Goal: Task Accomplishment & Management: Manage account settings

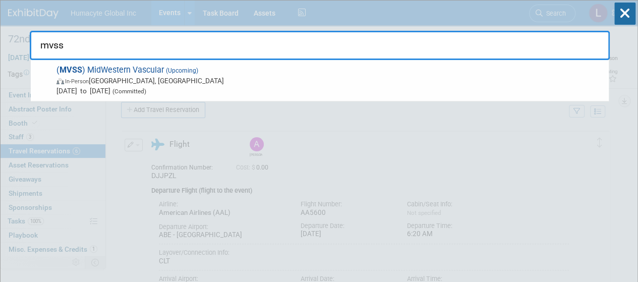
drag, startPoint x: 242, startPoint y: 37, endPoint x: 61, endPoint y: 17, distance: 182.1
click at [64, 16] on div "mvss ( MVSS ) MidWestern Vascular (Upcoming) In-Person Cincinnati, OH Sep 18, 2…" at bounding box center [320, 31] width 580 height 60
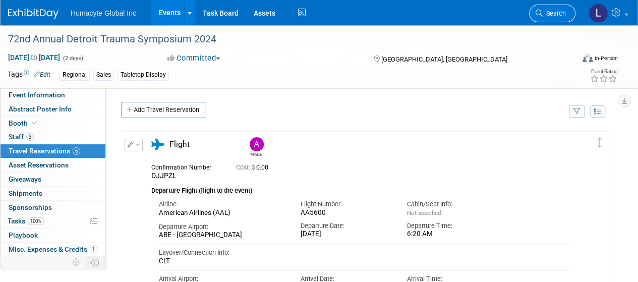
click at [561, 17] on span "Search" at bounding box center [554, 14] width 23 height 8
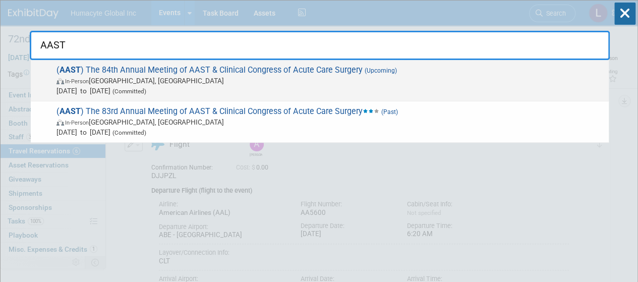
type input "AAST"
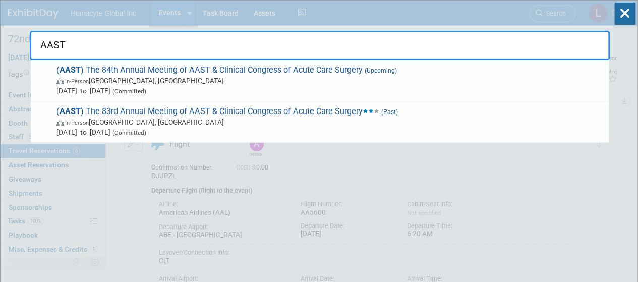
click at [143, 80] on span "In-Person Boston, MA" at bounding box center [329, 81] width 547 height 10
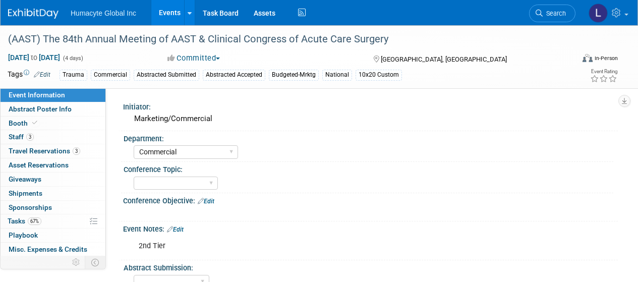
select select "Commercial"
select select "Northeast"
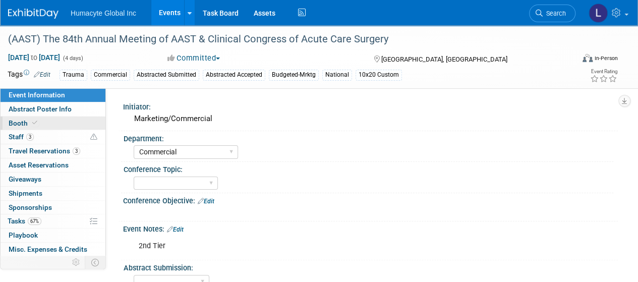
click at [25, 121] on span "Booth" at bounding box center [24, 123] width 31 height 8
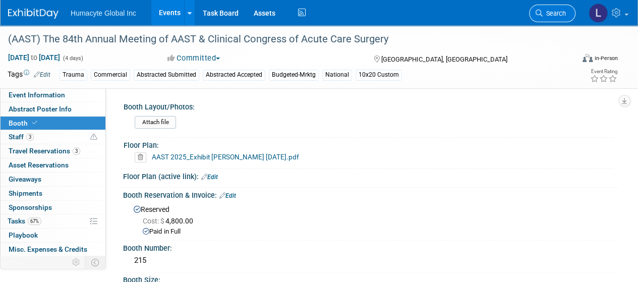
click at [549, 13] on span "Search" at bounding box center [554, 14] width 23 height 8
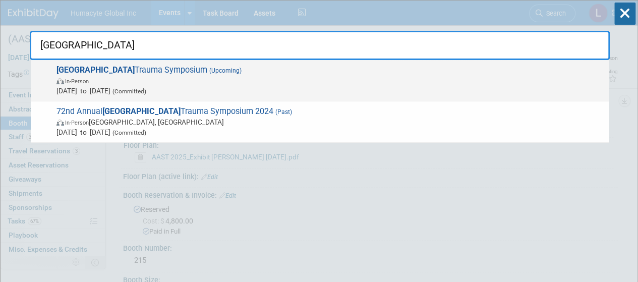
type input "detroit"
click at [127, 87] on span "Nov 6, 2025 to Nov 7, 2025 (Committed)" at bounding box center [329, 91] width 547 height 10
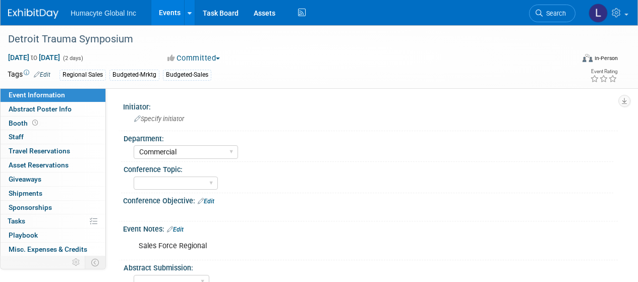
select select "Commercial"
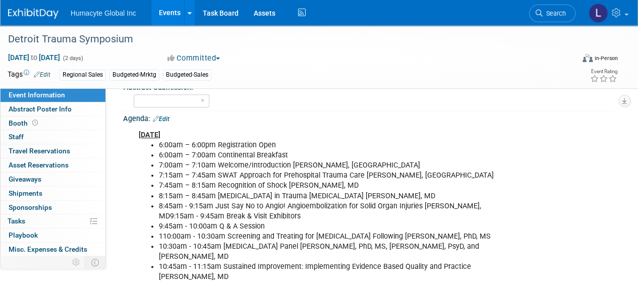
scroll to position [202, 0]
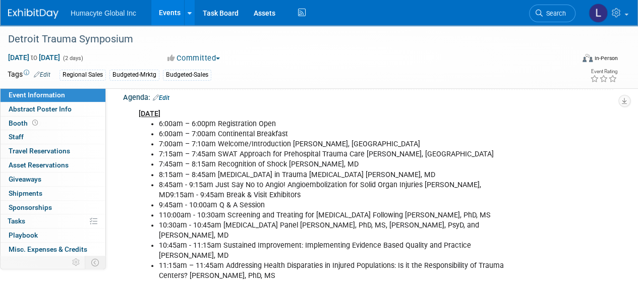
click at [168, 94] on link "Edit" at bounding box center [161, 97] width 17 height 7
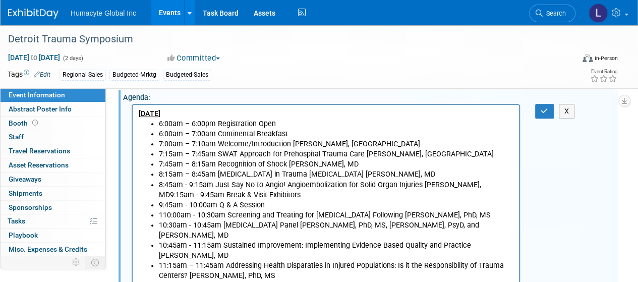
scroll to position [0, 0]
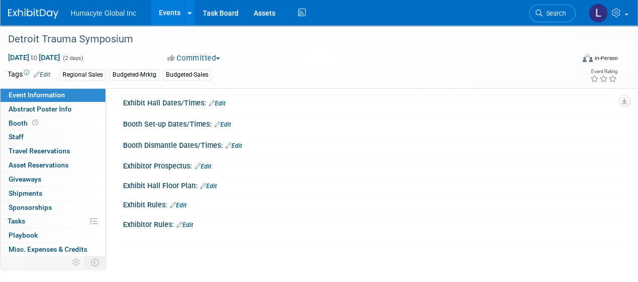
drag, startPoint x: 140, startPoint y: -651, endPoint x: 496, endPoint y: 291, distance: 1007.1
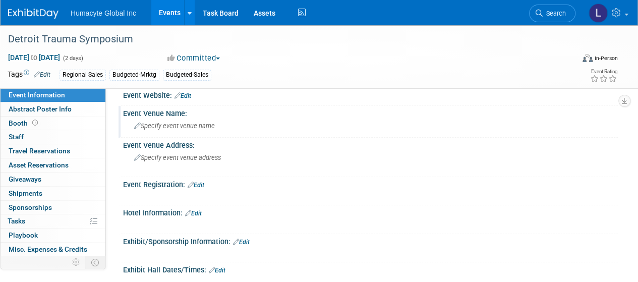
scroll to position [170, 0]
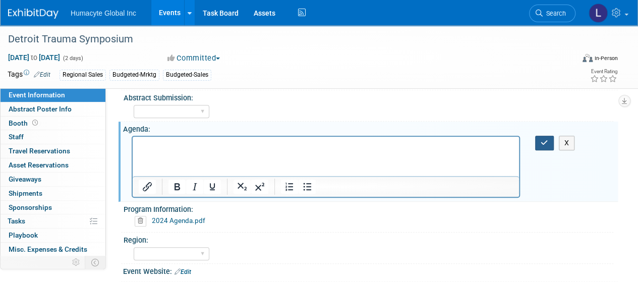
click at [548, 144] on icon "button" at bounding box center [545, 142] width 8 height 7
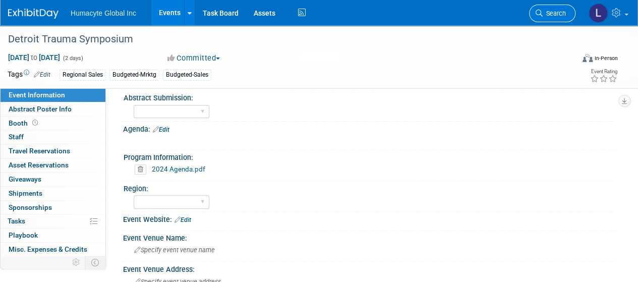
click at [555, 10] on span "Search" at bounding box center [554, 14] width 23 height 8
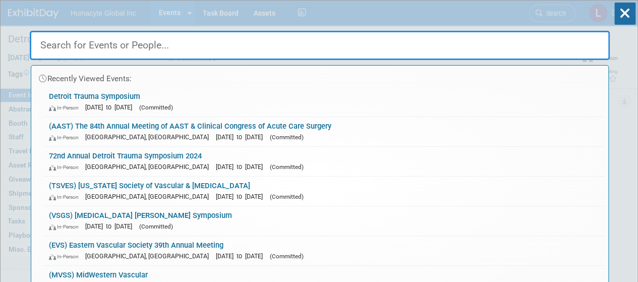
click at [564, 16] on div "Recently Viewed Events: Detroit Trauma Symposium In-Person Nov 6, 2025 to Nov 7…" at bounding box center [320, 152] width 580 height 303
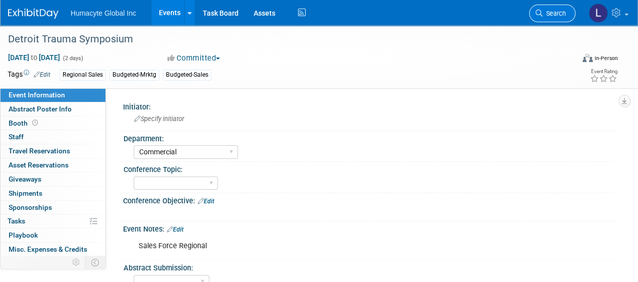
click at [566, 19] on link "Search" at bounding box center [552, 14] width 46 height 18
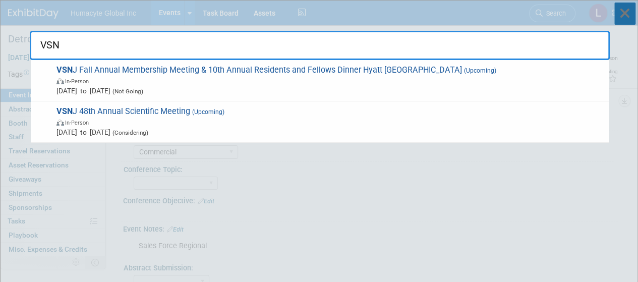
type input "VSN"
click at [623, 15] on icon at bounding box center [624, 14] width 21 height 22
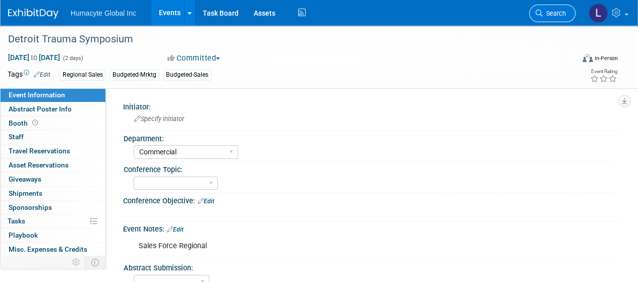
click at [557, 15] on span "Search" at bounding box center [554, 14] width 23 height 8
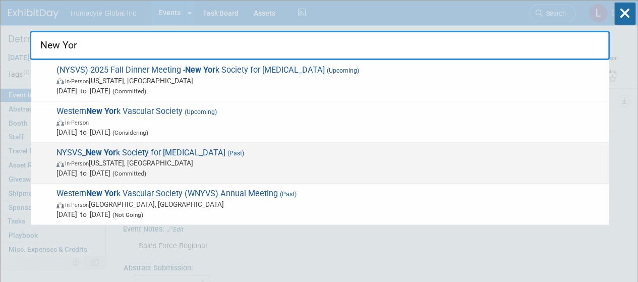
type input "New Yor"
click at [124, 175] on span "Apr 24, 2025 to Apr 24, 2025 (Committed)" at bounding box center [329, 173] width 547 height 10
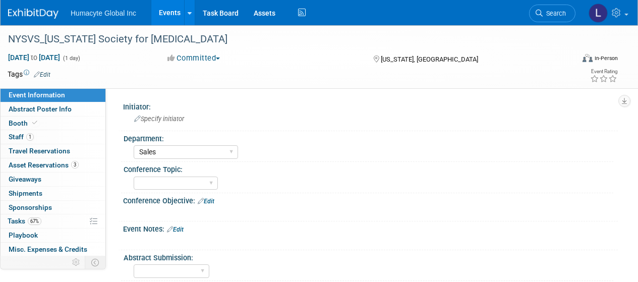
select select "Sales"
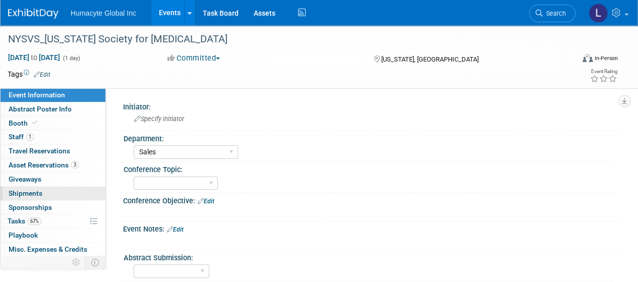
click at [26, 191] on span "Shipments 0" at bounding box center [26, 193] width 34 height 8
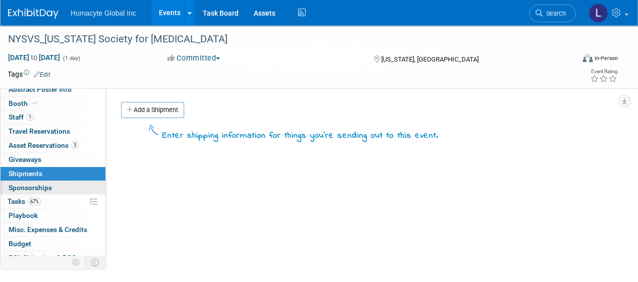
scroll to position [4, 0]
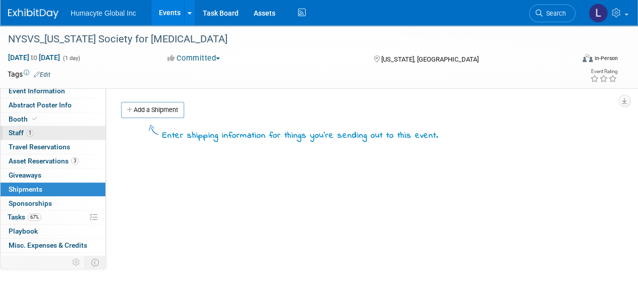
click at [15, 133] on span "Staff 1" at bounding box center [21, 133] width 25 height 8
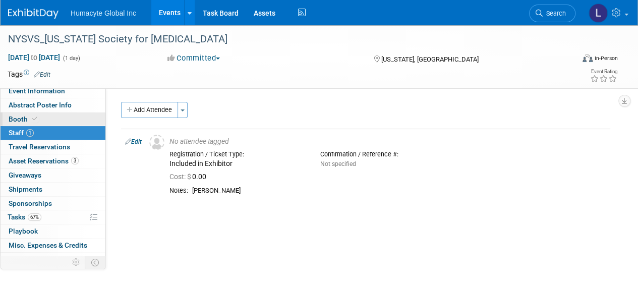
click at [19, 119] on span "Booth" at bounding box center [24, 119] width 31 height 8
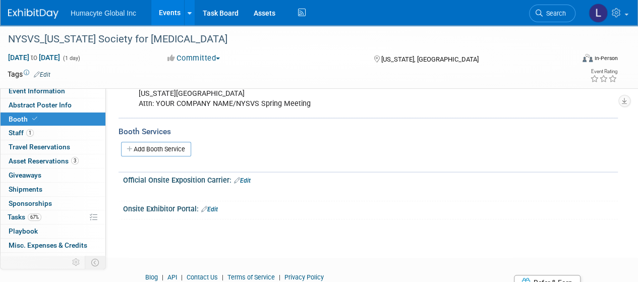
scroll to position [353, 0]
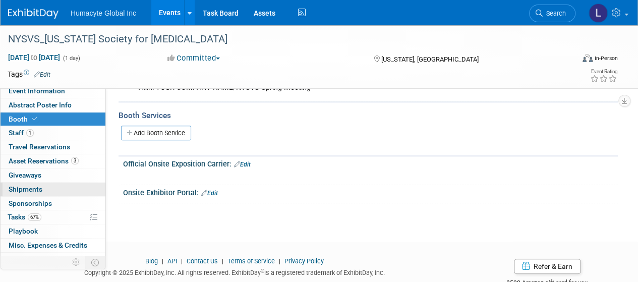
click at [20, 191] on span "Shipments 0" at bounding box center [26, 189] width 34 height 8
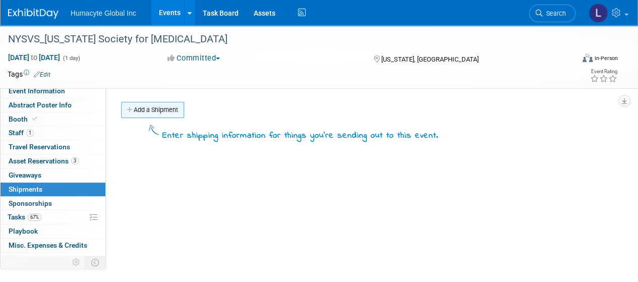
click at [140, 109] on link "Add a Shipment" at bounding box center [152, 110] width 63 height 16
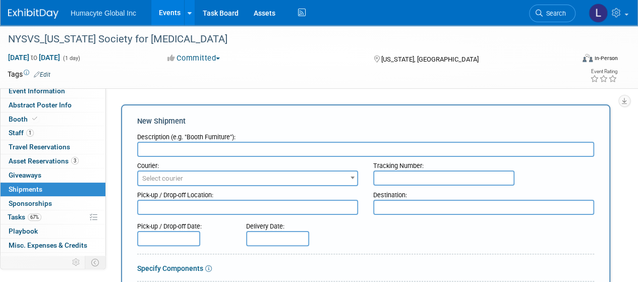
click at [211, 153] on input "text" at bounding box center [365, 149] width 457 height 15
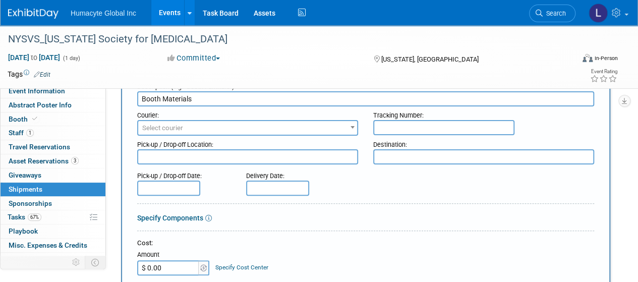
scroll to position [101, 0]
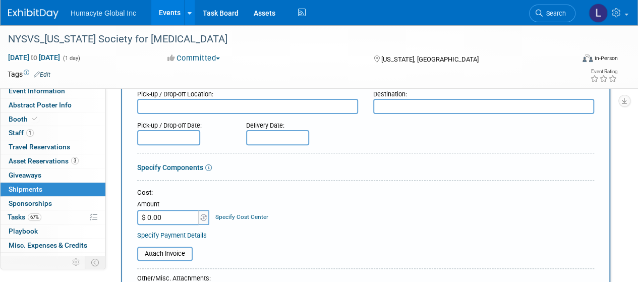
type input "Booth Materials"
click at [164, 216] on input "$ 0.00" at bounding box center [168, 217] width 63 height 15
type input "$ 1,280.00"
click at [241, 216] on link "Specify Cost Center" at bounding box center [241, 216] width 53 height 7
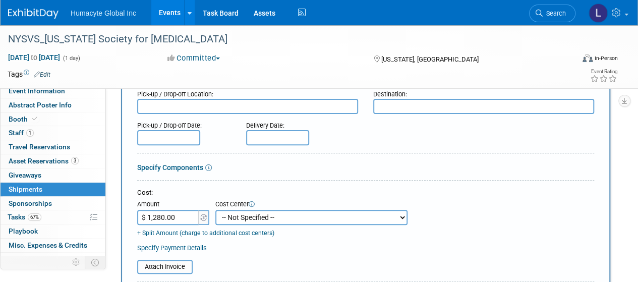
click at [241, 214] on select "-- Not Specified -- Dept 10 - Clinical Dept 11 - Clinical Ops Dept 12 - Medical…" at bounding box center [311, 217] width 192 height 15
select select "18966166"
click at [215, 210] on select "-- Not Specified -- Dept 10 - Clinical Dept 11 - Clinical Ops Dept 12 - Medical…" at bounding box center [311, 217] width 192 height 15
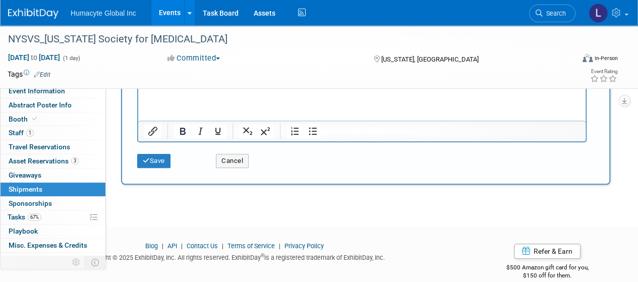
scroll to position [252, 0]
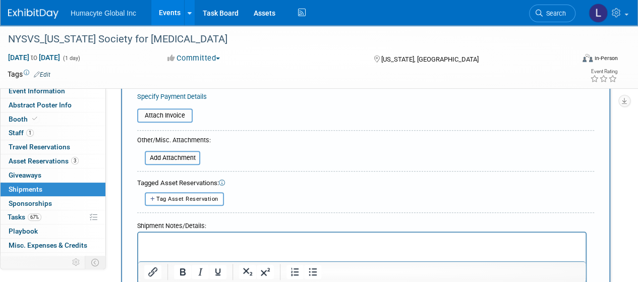
click at [161, 247] on html at bounding box center [361, 240] width 447 height 14
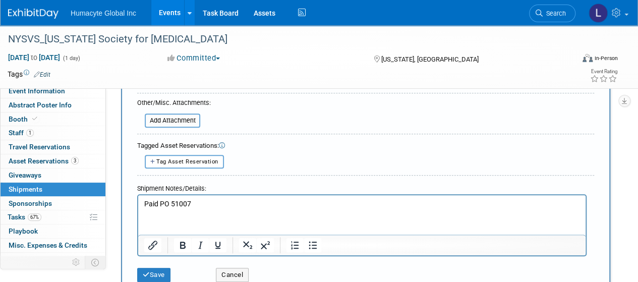
scroll to position [353, 0]
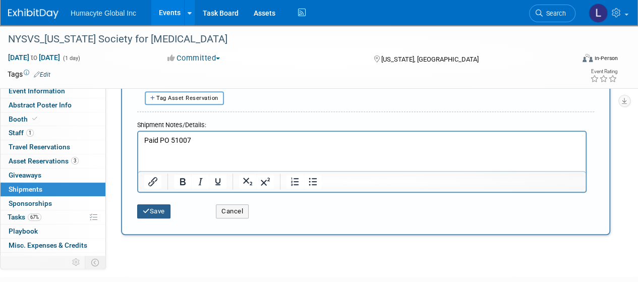
click at [147, 210] on icon "submit" at bounding box center [146, 211] width 7 height 7
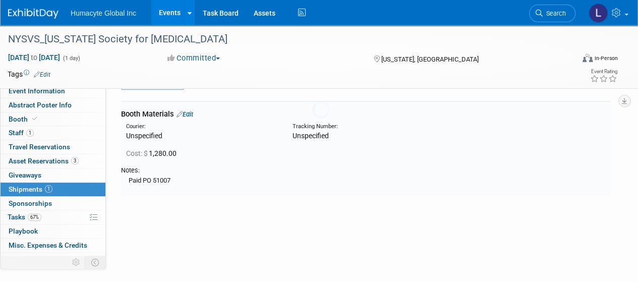
scroll to position [22, 0]
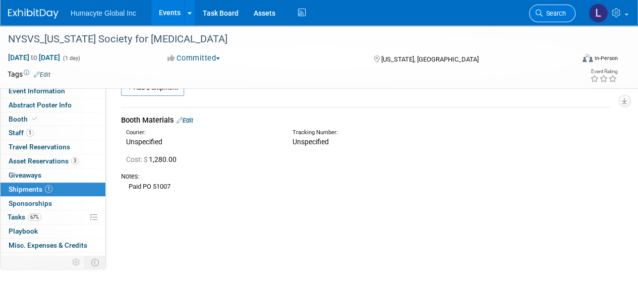
click at [547, 16] on span "Search" at bounding box center [554, 14] width 23 height 8
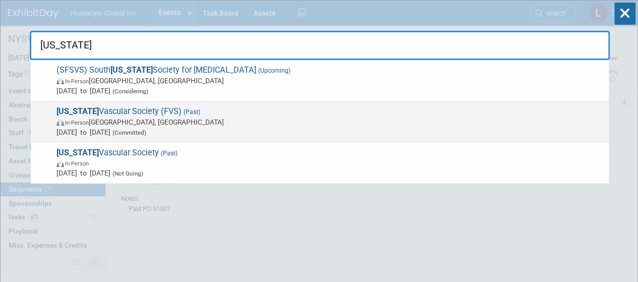
type input "florida"
click at [264, 120] on span "In-Person FL, United States" at bounding box center [329, 122] width 547 height 10
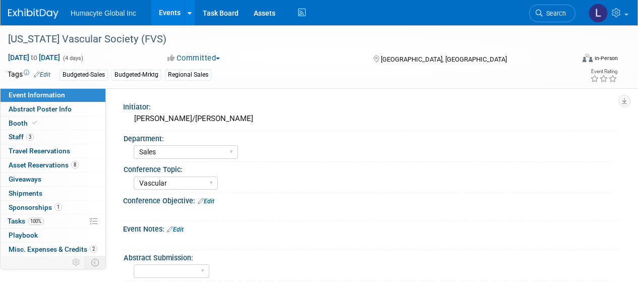
select select "Sales"
select select "Vascular"
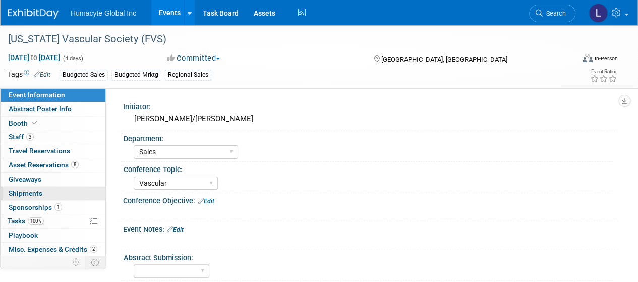
click at [26, 192] on span "Shipments 0" at bounding box center [26, 193] width 34 height 8
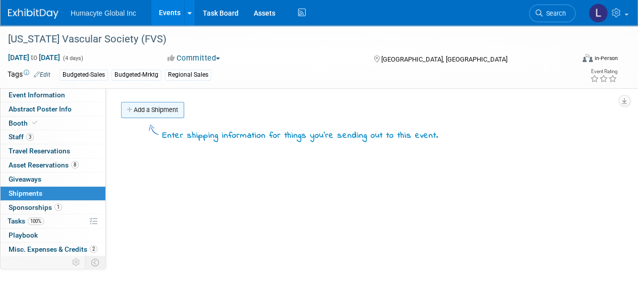
click at [152, 113] on link "Add a Shipment" at bounding box center [152, 110] width 63 height 16
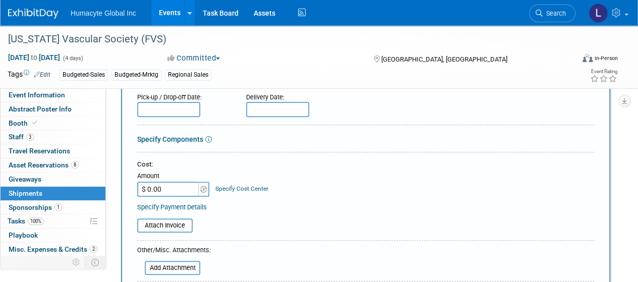
scroll to position [151, 0]
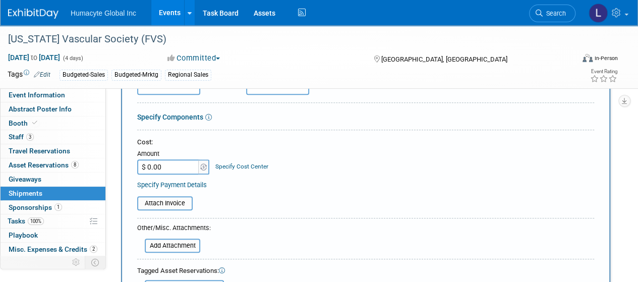
type input "Prep/Inbound Shipping Booth Assets"
click at [181, 156] on div "Amount" at bounding box center [173, 154] width 73 height 10
click at [170, 169] on input "$ 0.00" at bounding box center [168, 166] width 63 height 15
type input "$ 1,210.00"
click at [223, 168] on link "Specify Cost Center" at bounding box center [241, 166] width 53 height 7
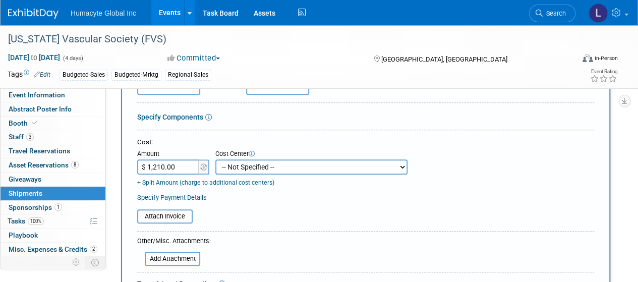
click at [231, 169] on select "-- Not Specified -- Dept 10 - Clinical Dept 11 - Clinical Ops Dept 12 - Medical…" at bounding box center [311, 166] width 192 height 15
select select "18966166"
click at [215, 159] on select "-- Not Specified -- Dept 10 - Clinical Dept 11 - Clinical Ops Dept 12 - Medical…" at bounding box center [311, 166] width 192 height 15
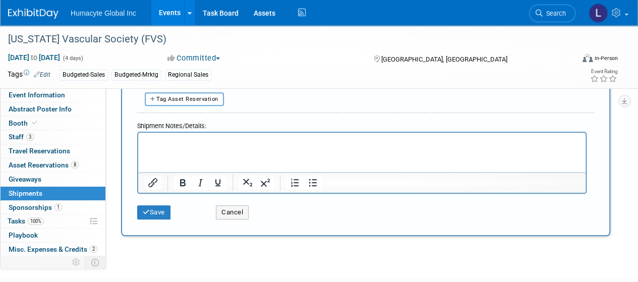
scroll to position [353, 0]
click at [224, 142] on p "Rich Text Area. Press ALT-0 for help." at bounding box center [362, 141] width 436 height 10
paste body "Rich Text Area. Press ALT-0 for help."
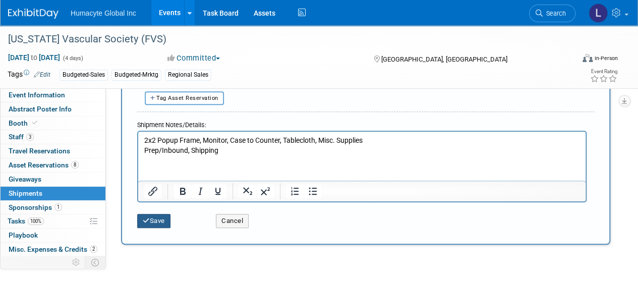
click at [159, 216] on button "Save" at bounding box center [153, 221] width 33 height 14
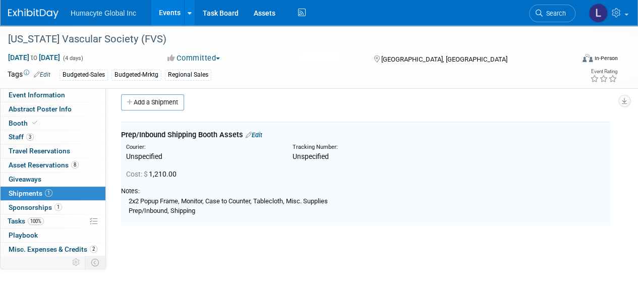
scroll to position [0, 0]
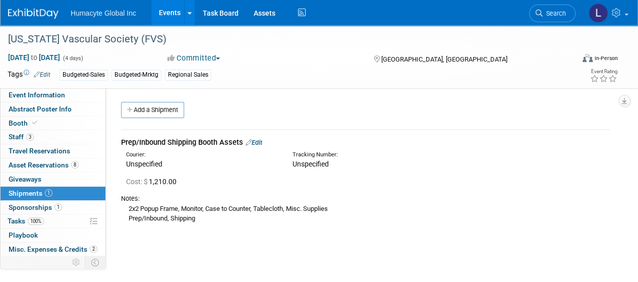
click at [260, 143] on link "Edit" at bounding box center [254, 143] width 17 height 8
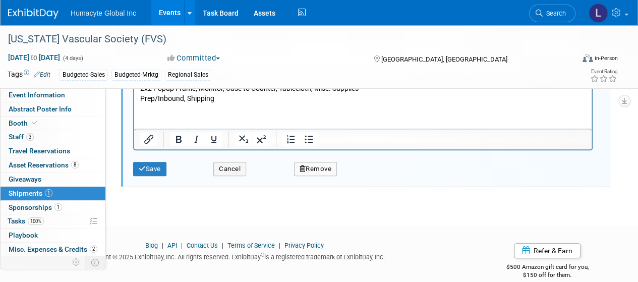
scroll to position [418, 0]
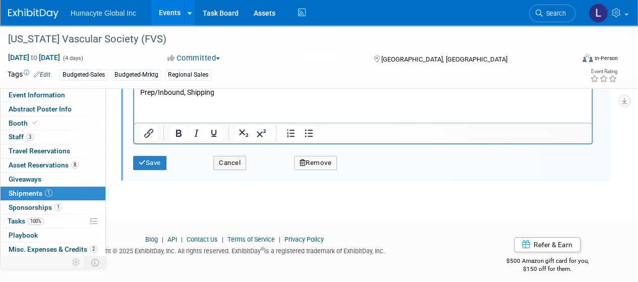
click at [234, 97] on html "2x2 Popup Frame, Monitor, Case to Counter, Tablecloth, Misc. Supplies Prep/Inbo…" at bounding box center [362, 86] width 457 height 24
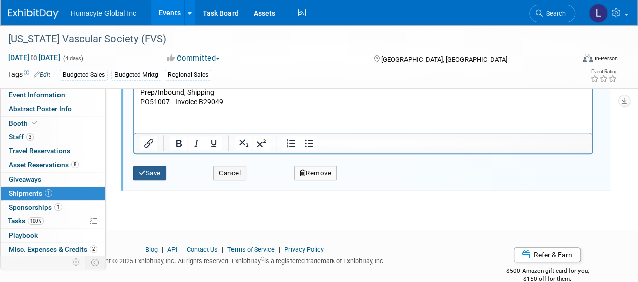
click at [154, 171] on button "Save" at bounding box center [149, 173] width 33 height 14
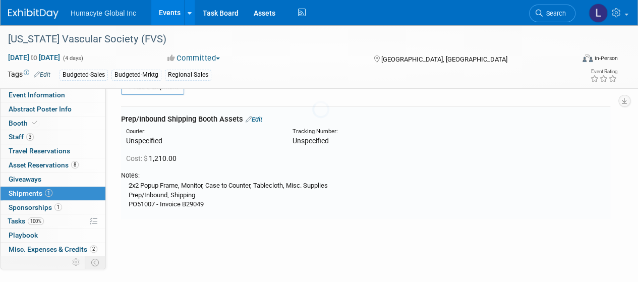
scroll to position [15, 0]
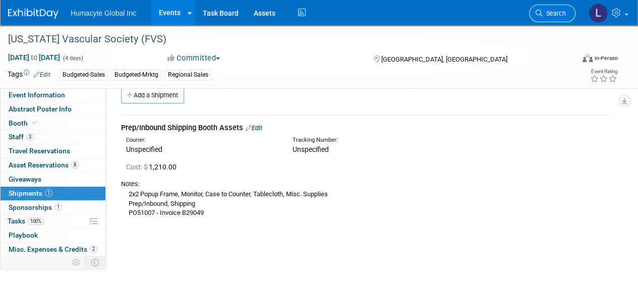
click at [551, 14] on span "Search" at bounding box center [554, 14] width 23 height 8
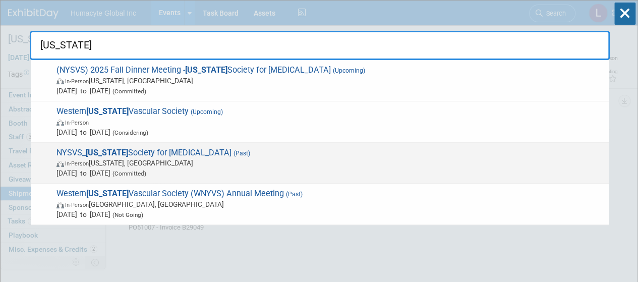
type input "New York"
click at [152, 156] on span "NYSVS_ New York Society for Vascular Surgery (Past) In-Person New York, NY Apr …" at bounding box center [328, 163] width 550 height 31
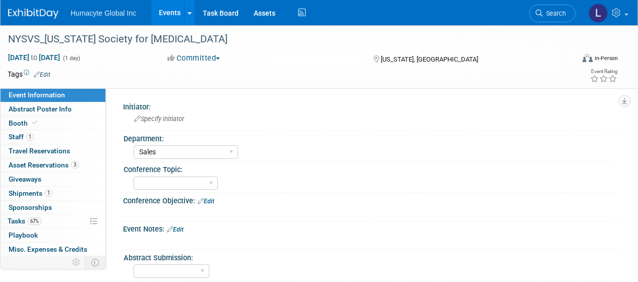
select select "Sales"
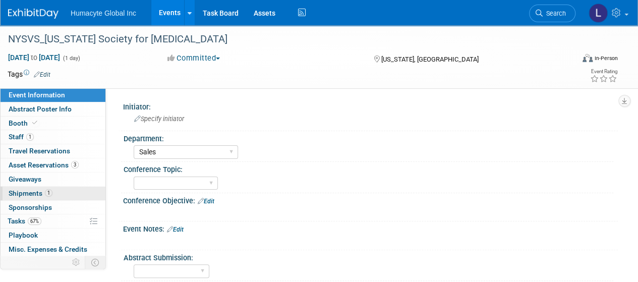
click at [23, 191] on span "Shipments 1" at bounding box center [31, 193] width 44 height 8
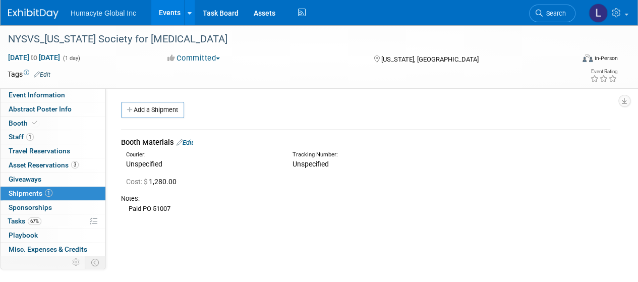
click at [175, 226] on div "Initiator: Specify initiator Department: Discovery & Pipeline Commercial Manage…" at bounding box center [362, 199] width 512 height 222
click at [164, 110] on link "Add a Shipment" at bounding box center [152, 110] width 63 height 16
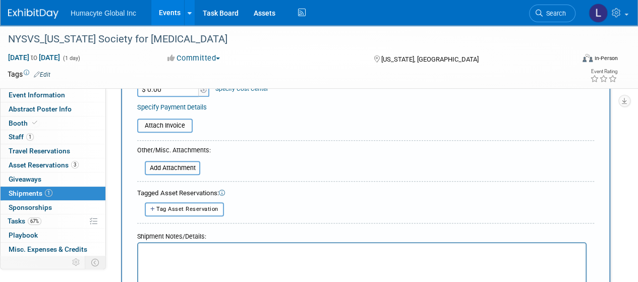
scroll to position [303, 0]
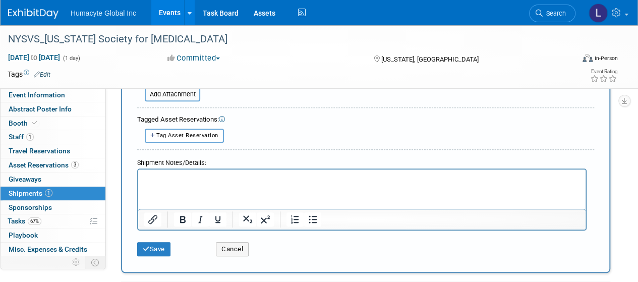
click at [207, 179] on p "Rich Text Area. Press ALT-0 for help." at bounding box center [362, 178] width 436 height 10
paste body "Rich Text Area. Press ALT-0 for help."
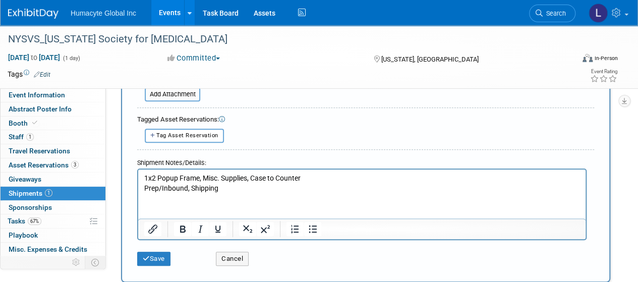
click at [222, 188] on p "1x2 Popup Frame, Misc. Supplies, Case to Counter Prep/Inbound, Shipping" at bounding box center [362, 183] width 436 height 20
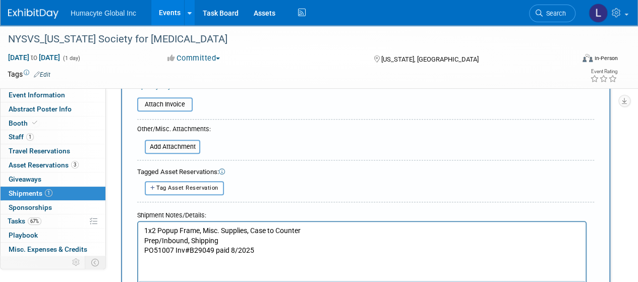
scroll to position [101, 0]
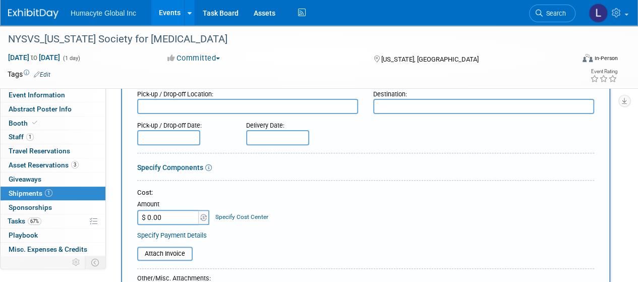
click at [176, 215] on input "$ 0.00" at bounding box center [168, 217] width 63 height 15
type input "$ 970.00"
click at [230, 216] on link "Specify Cost Center" at bounding box center [241, 216] width 53 height 7
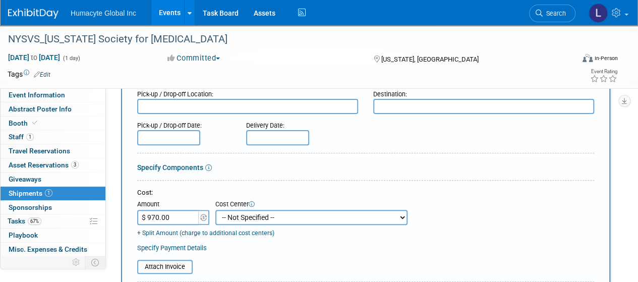
click at [247, 213] on select "-- Not Specified -- Dept 10 - Clinical Dept 11 - Clinical Ops Dept 12 - Medical…" at bounding box center [311, 217] width 192 height 15
select select "18966166"
click at [215, 210] on select "-- Not Specified -- Dept 10 - Clinical Dept 11 - Clinical Ops Dept 12 - Medical…" at bounding box center [311, 217] width 192 height 15
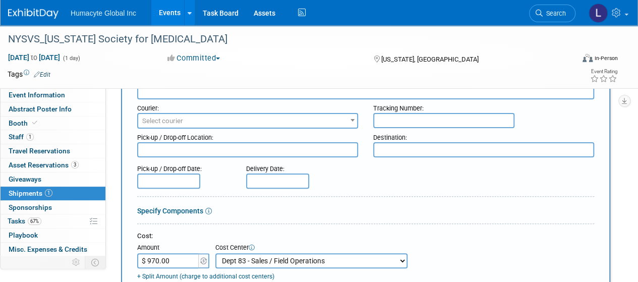
scroll to position [0, 0]
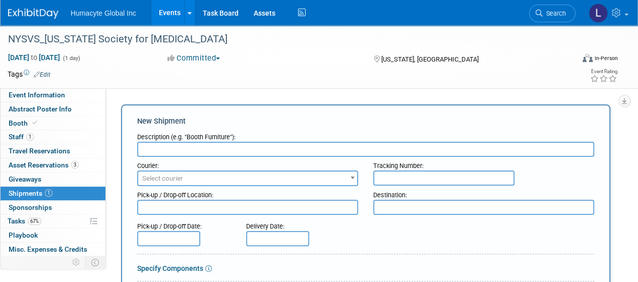
click at [212, 148] on input "text" at bounding box center [365, 149] width 457 height 15
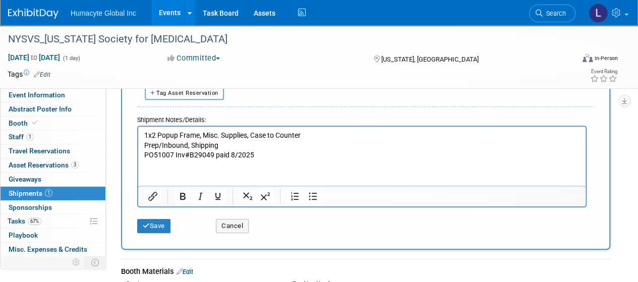
scroll to position [404, 0]
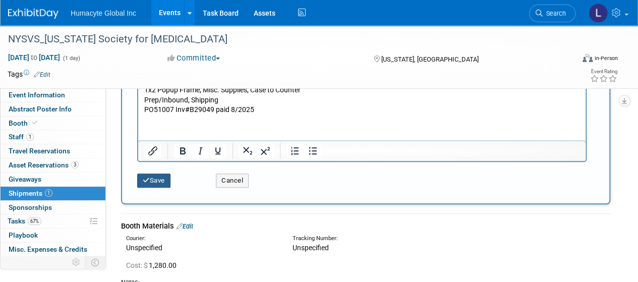
type input "Booth Assets"
click at [145, 180] on icon "submit" at bounding box center [146, 180] width 7 height 7
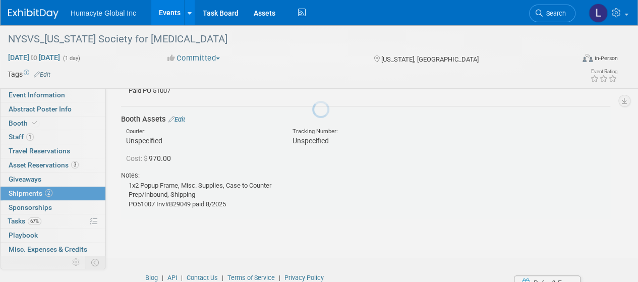
scroll to position [117, 0]
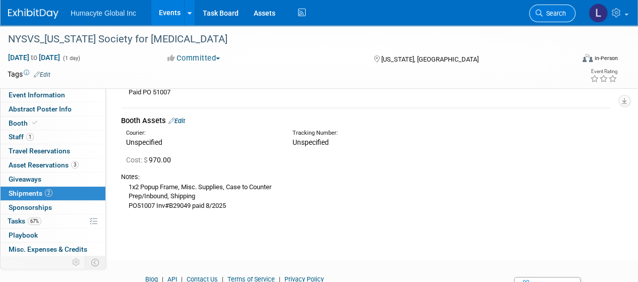
click at [550, 18] on link "Search" at bounding box center [552, 14] width 46 height 18
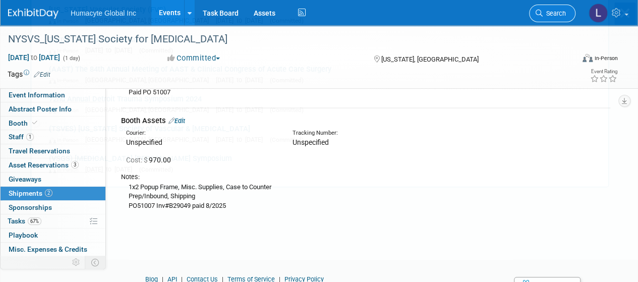
scroll to position [0, 0]
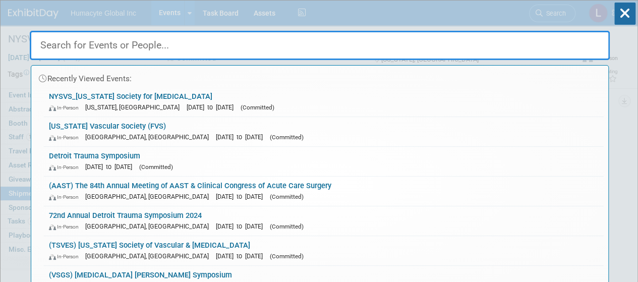
click at [185, 45] on input "text" at bounding box center [320, 45] width 580 height 29
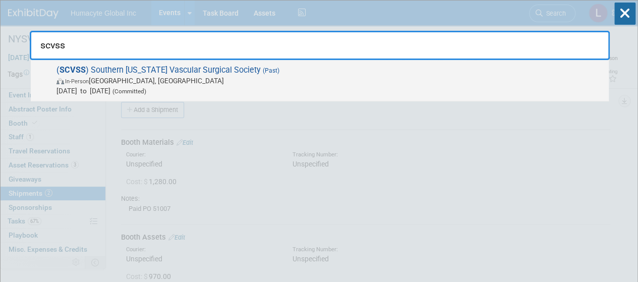
type input "scvss"
click at [174, 71] on span "( SCVSS ) Southern California Vascular Surgical Society (Past) In-Person San Di…" at bounding box center [328, 80] width 550 height 31
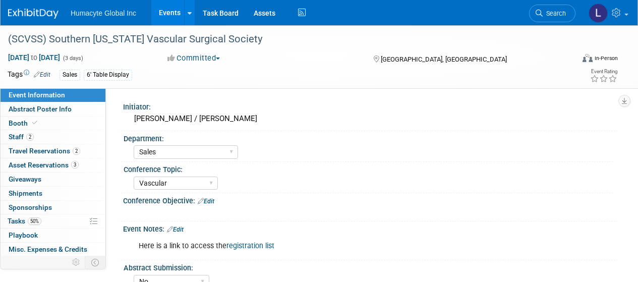
select select "Sales"
select select "Vascular"
select select "No"
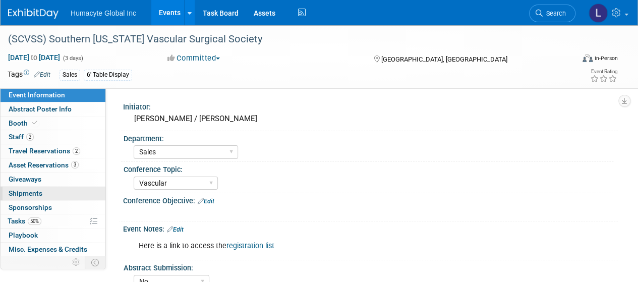
click at [18, 191] on span "Shipments 0" at bounding box center [26, 193] width 34 height 8
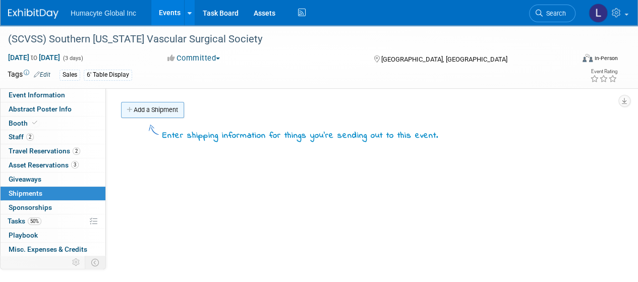
click at [148, 108] on link "Add a Shipment" at bounding box center [152, 110] width 63 height 16
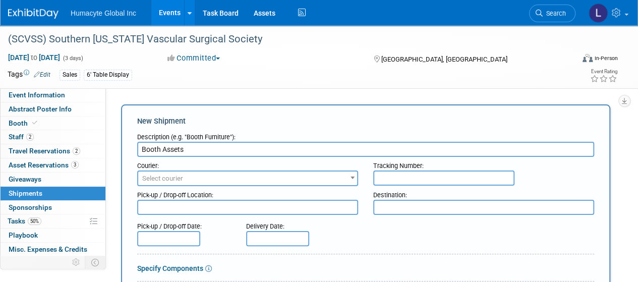
type input "Booth Assets"
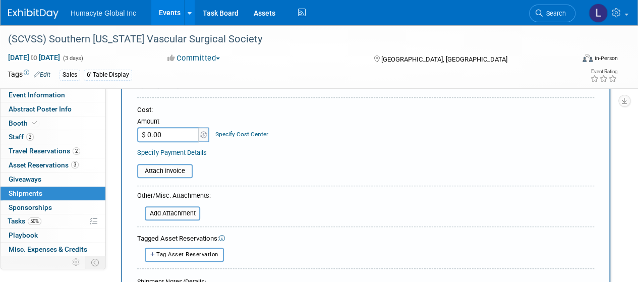
scroll to position [202, 0]
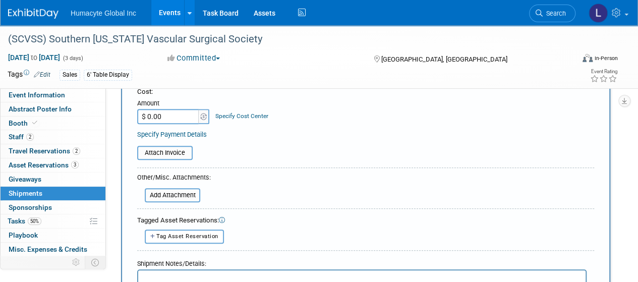
click at [165, 117] on input "$ 0.00" at bounding box center [168, 116] width 63 height 15
type input "$ 1,280.00"
click at [236, 114] on link "Specify Cost Center" at bounding box center [241, 115] width 53 height 7
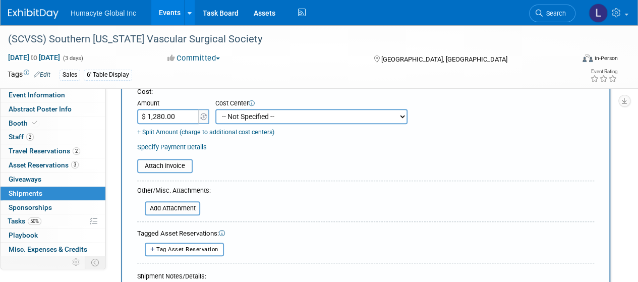
click at [238, 114] on select "-- Not Specified -- Dept 10 - Clinical Dept 11 - Clinical Ops Dept 12 - Medical…" at bounding box center [311, 116] width 192 height 15
select select "18966166"
click at [215, 109] on select "-- Not Specified -- Dept 10 - Clinical Dept 11 - Clinical Ops Dept 12 - Medical…" at bounding box center [311, 116] width 192 height 15
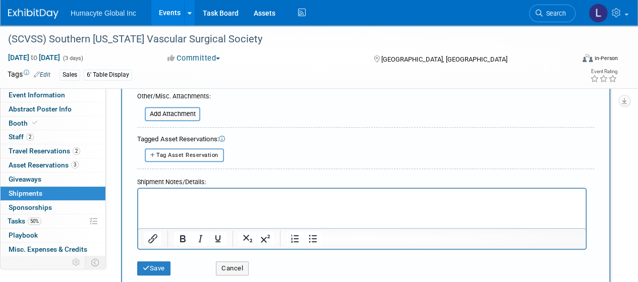
scroll to position [353, 0]
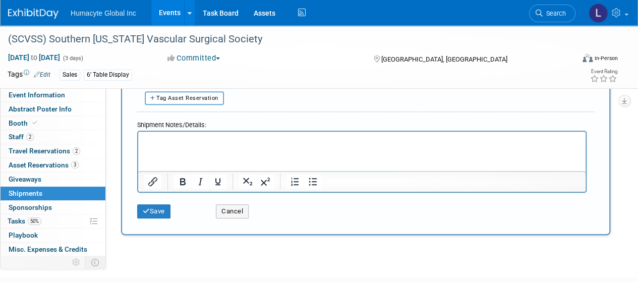
click at [149, 140] on p "Rich Text Area. Press ALT-0 for help." at bounding box center [362, 141] width 436 height 10
paste body "Rich Text Area. Press ALT-0 for help."
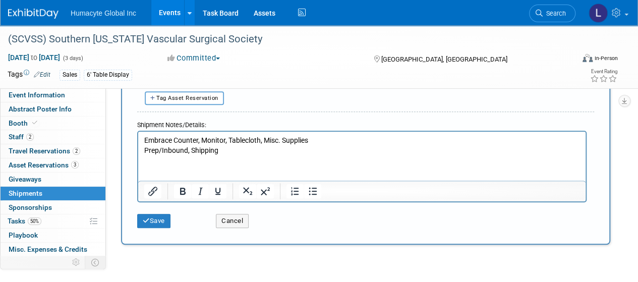
click at [227, 153] on p "Embrace Counter, Monitor, Tablecloth, Misc. Supplies Prep/Inbound, Shipping" at bounding box center [362, 146] width 436 height 20
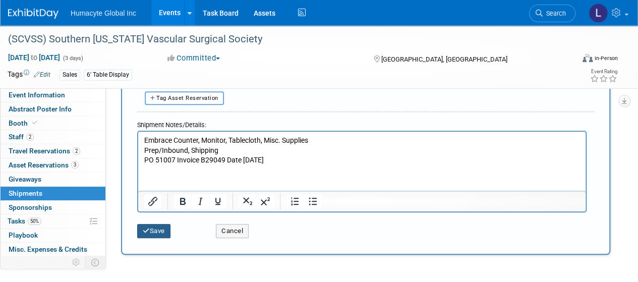
click at [147, 227] on icon "submit" at bounding box center [146, 230] width 7 height 7
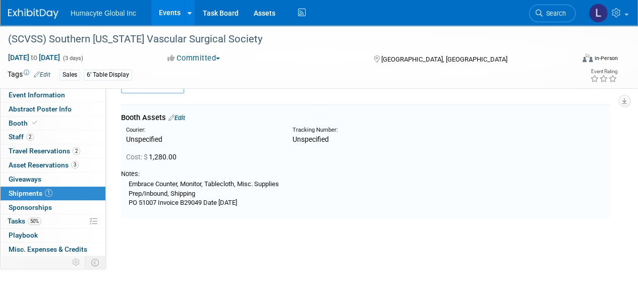
scroll to position [22, 0]
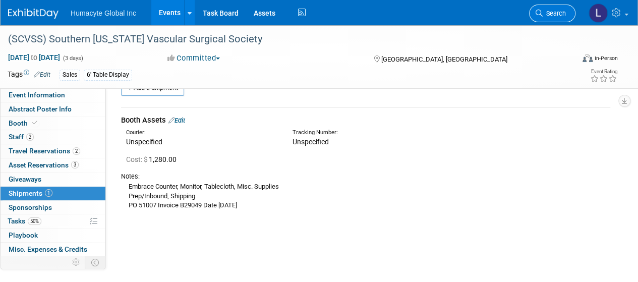
click at [554, 10] on span "Search" at bounding box center [554, 14] width 23 height 8
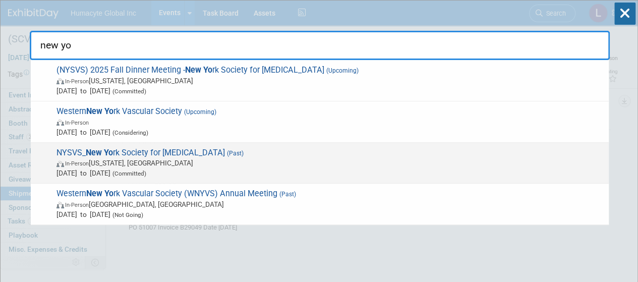
type input "new yo"
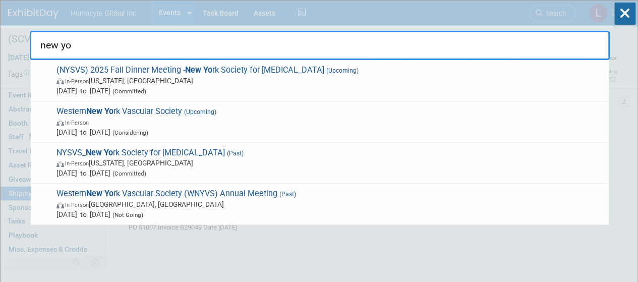
click at [135, 156] on span "NYSVS_ New Yo rk Society for Vascular Surgery (Past) In-Person New York, NY Apr…" at bounding box center [328, 163] width 550 height 31
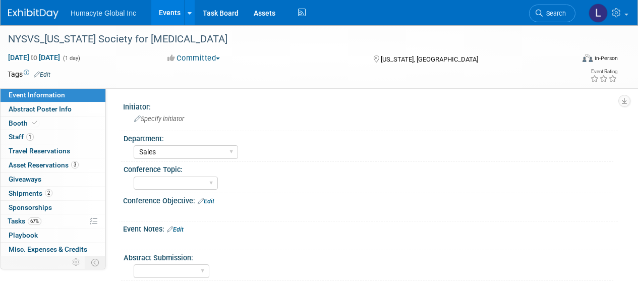
select select "Sales"
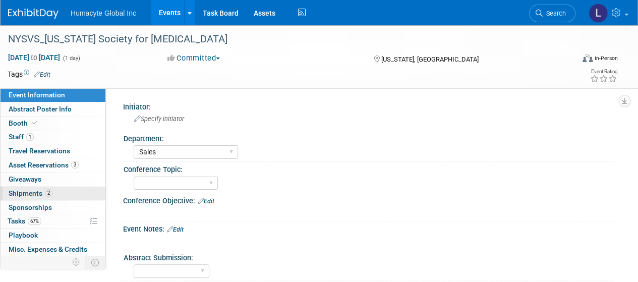
click at [26, 191] on span "Shipments 2" at bounding box center [31, 193] width 44 height 8
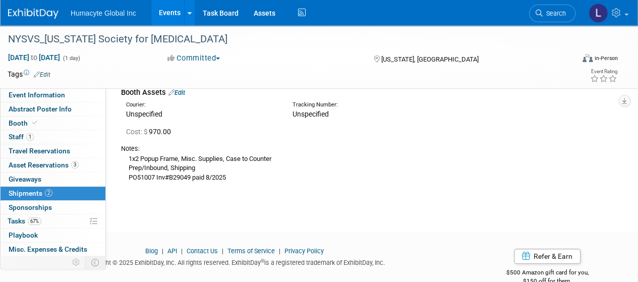
scroll to position [114, 0]
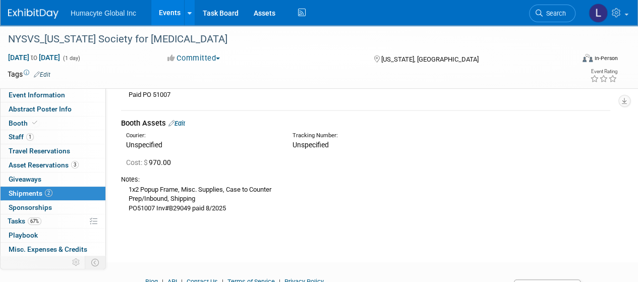
click at [184, 123] on link "Edit" at bounding box center [176, 124] width 17 height 8
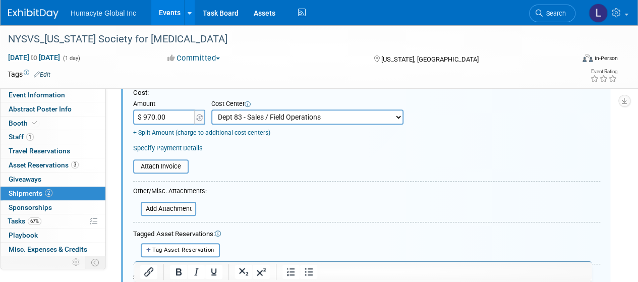
scroll to position [513, 0]
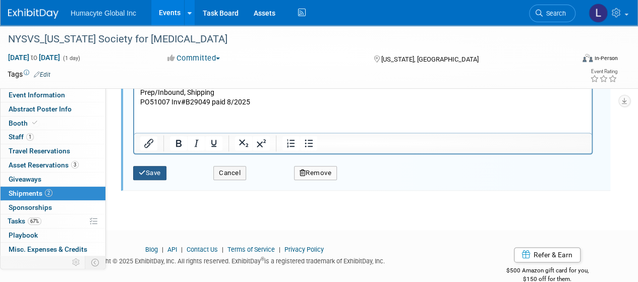
click at [156, 171] on button "Save" at bounding box center [149, 173] width 33 height 14
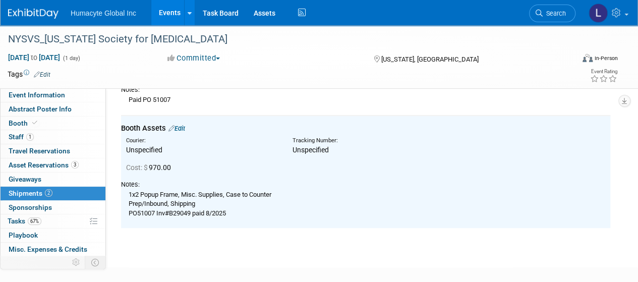
scroll to position [0, 0]
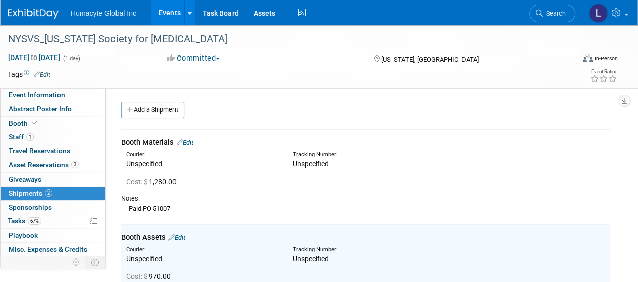
click at [187, 142] on link "Edit" at bounding box center [185, 143] width 17 height 8
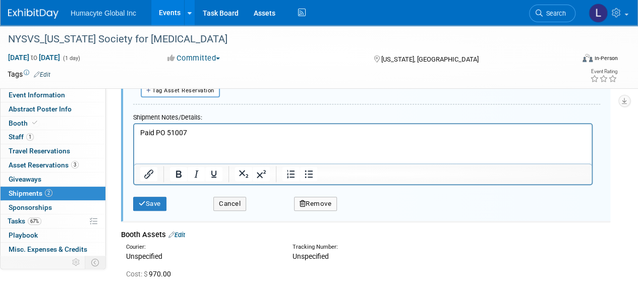
scroll to position [469, 0]
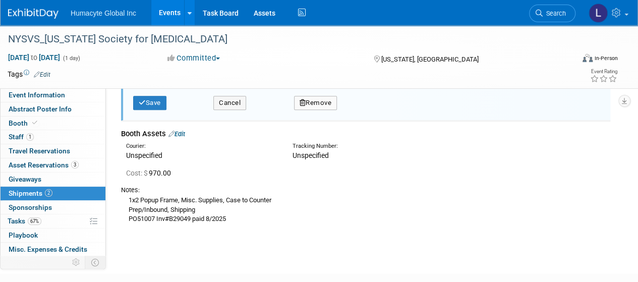
click at [308, 100] on button "Remove" at bounding box center [315, 103] width 43 height 14
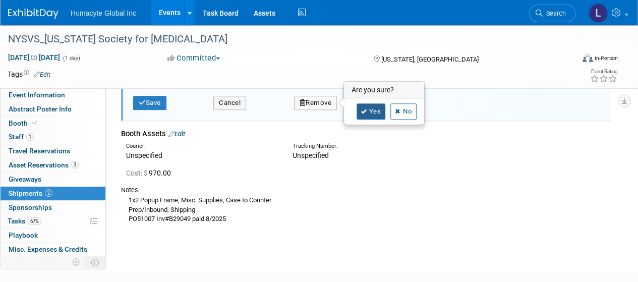
click at [370, 110] on link "Yes" at bounding box center [371, 111] width 29 height 16
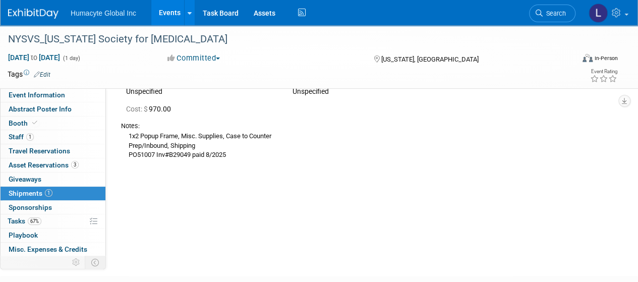
scroll to position [0, 0]
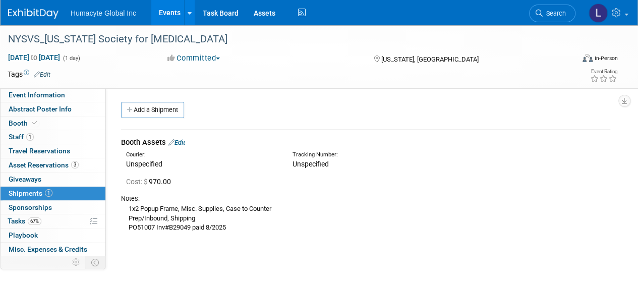
click at [477, 147] on div "Booth Assets Edit" at bounding box center [365, 142] width 489 height 11
